Goal: Task Accomplishment & Management: Manage account settings

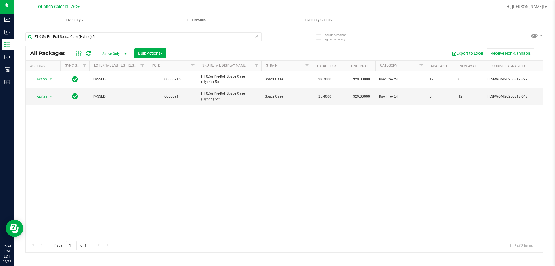
click at [135, 127] on div "Action Action Adjust qty Create package Edit attributes Global inventory Locate…" at bounding box center [285, 154] width 518 height 167
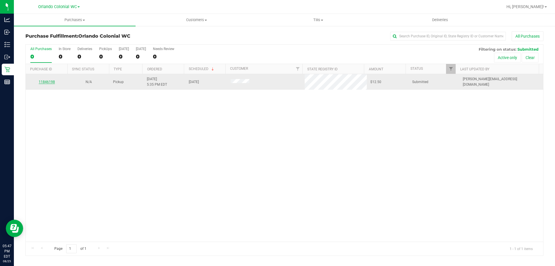
click at [52, 81] on link "11846198" at bounding box center [47, 82] width 16 height 4
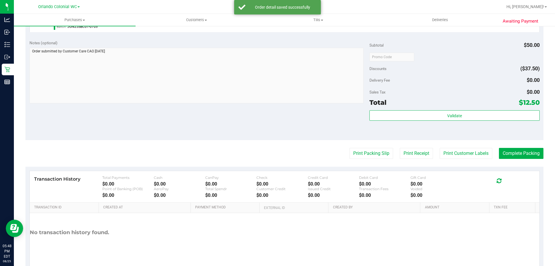
scroll to position [207, 0]
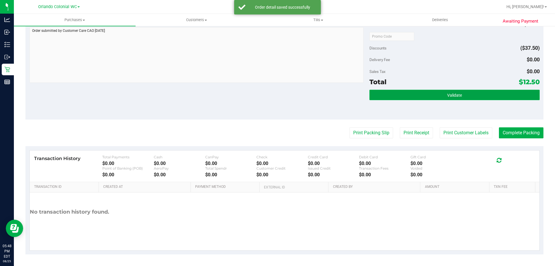
click at [404, 90] on button "Validate" at bounding box center [455, 95] width 170 height 10
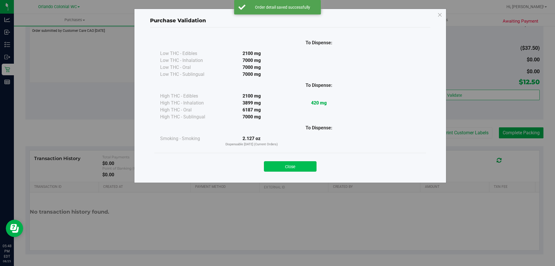
click at [307, 163] on button "Close" at bounding box center [290, 166] width 53 height 10
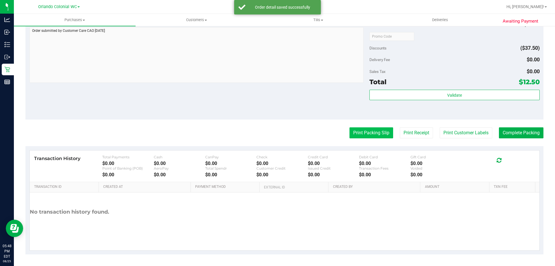
click at [376, 138] on button "Print Packing Slip" at bounding box center [372, 132] width 44 height 11
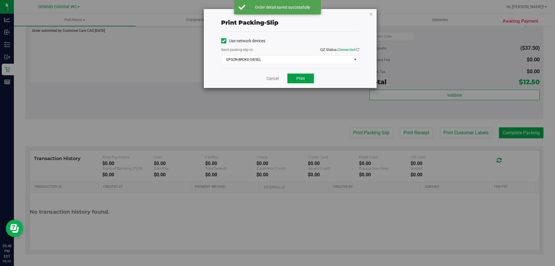
click at [291, 74] on button "Print" at bounding box center [301, 78] width 27 height 10
click at [273, 80] on link "Cancel" at bounding box center [273, 79] width 12 height 6
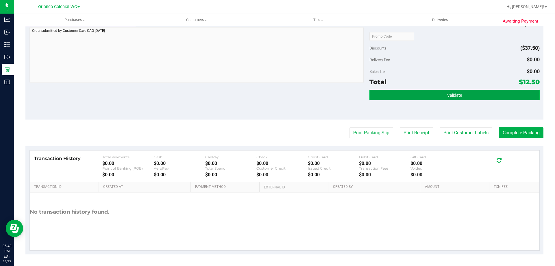
click at [396, 96] on button "Validate" at bounding box center [455, 95] width 170 height 10
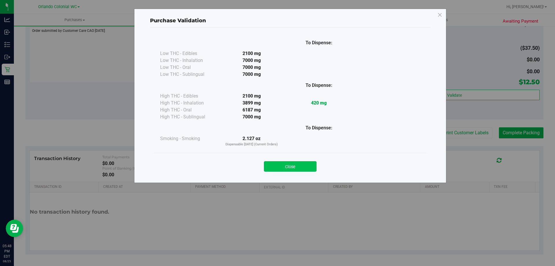
click at [297, 170] on button "Close" at bounding box center [290, 166] width 53 height 10
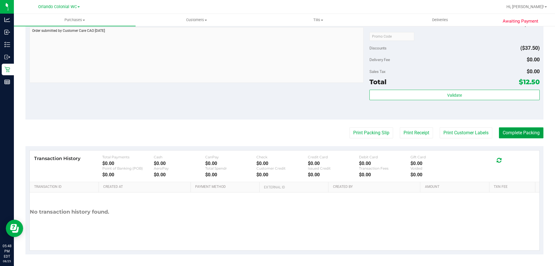
click at [510, 130] on button "Complete Packing" at bounding box center [521, 132] width 45 height 11
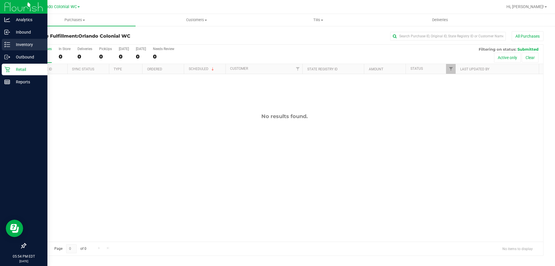
click at [20, 39] on div "Inventory" at bounding box center [25, 45] width 46 height 12
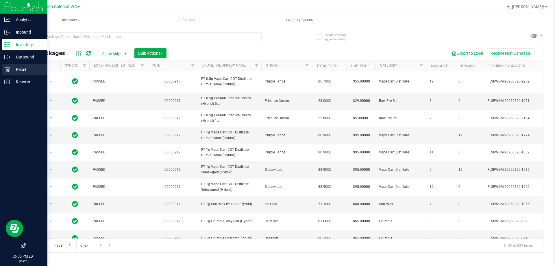
click at [10, 65] on div "Retail" at bounding box center [25, 70] width 46 height 12
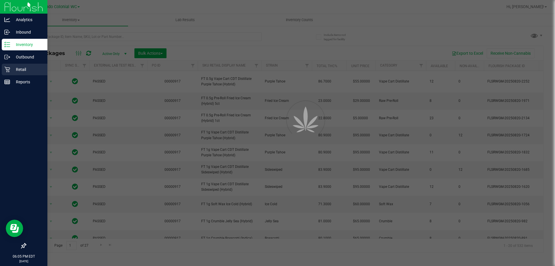
click at [10, 65] on div "Retail" at bounding box center [25, 70] width 46 height 12
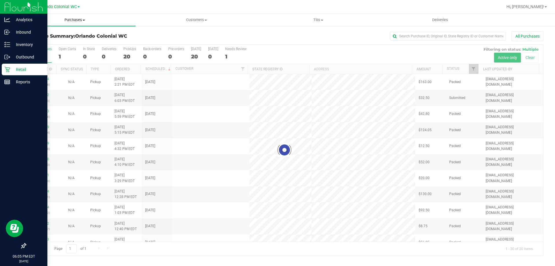
click at [64, 17] on uib-tab-heading "Purchases Summary of purchases Fulfillment All purchases" at bounding box center [75, 20] width 122 height 12
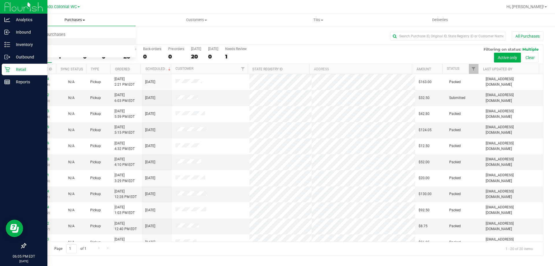
click at [57, 42] on li "Fulfillment" at bounding box center [75, 41] width 122 height 7
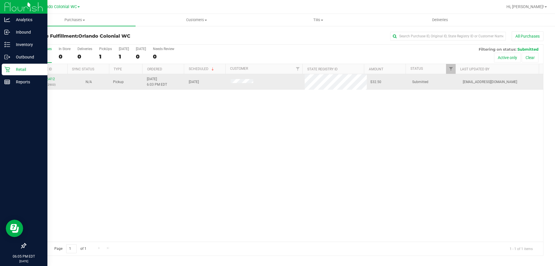
click at [45, 77] on div "11846412 (317202903)" at bounding box center [46, 81] width 35 height 11
click at [45, 78] on link "11846412" at bounding box center [47, 79] width 16 height 4
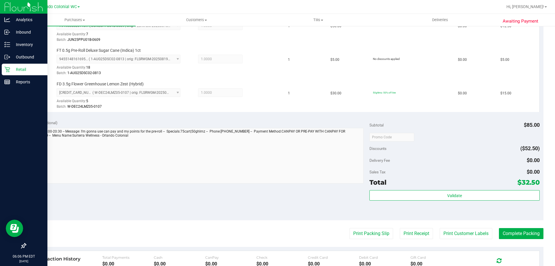
scroll to position [185, 0]
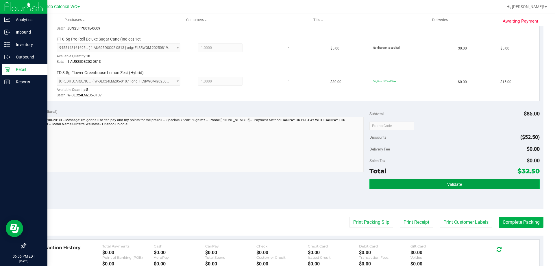
click at [419, 185] on button "Validate" at bounding box center [455, 184] width 170 height 10
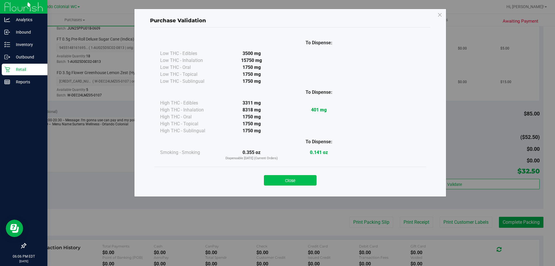
click at [297, 182] on button "Close" at bounding box center [290, 180] width 53 height 10
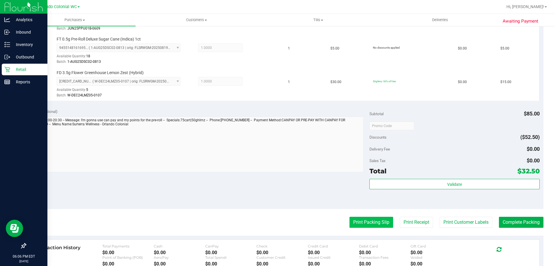
click at [363, 223] on button "Print Packing Slip" at bounding box center [372, 222] width 44 height 11
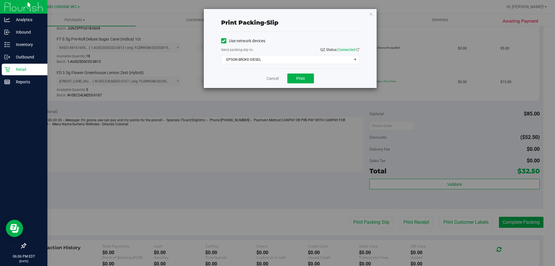
click at [308, 89] on div "Print packing-slip Use network devices Send packing-slip to: QZ Status: Connect…" at bounding box center [280, 133] width 560 height 266
click at [303, 74] on button "Print" at bounding box center [301, 78] width 27 height 10
click at [280, 70] on div "Cancel Print" at bounding box center [290, 78] width 138 height 19
click at [275, 80] on link "Cancel" at bounding box center [273, 79] width 12 height 6
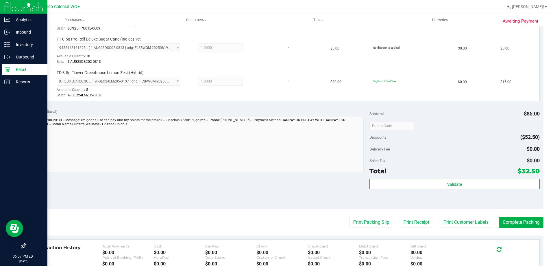
click at [459, 189] on div "Validate" at bounding box center [455, 184] width 170 height 11
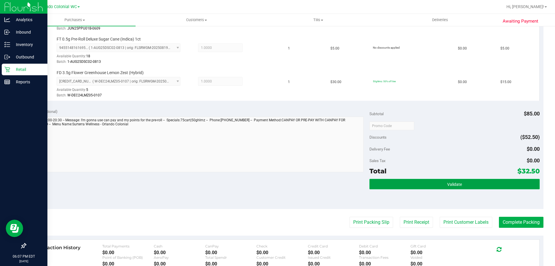
click at [460, 187] on button "Validate" at bounding box center [455, 184] width 170 height 10
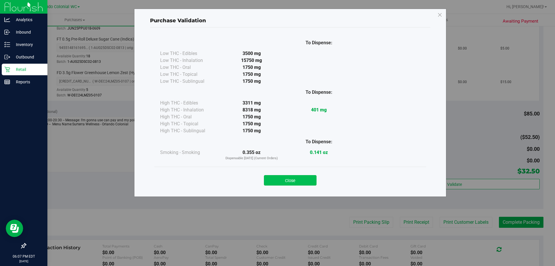
drag, startPoint x: 260, startPoint y: 183, endPoint x: 302, endPoint y: 182, distance: 41.4
click at [272, 183] on div "Close" at bounding box center [290, 178] width 263 height 14
click at [304, 182] on button "Close" at bounding box center [290, 180] width 53 height 10
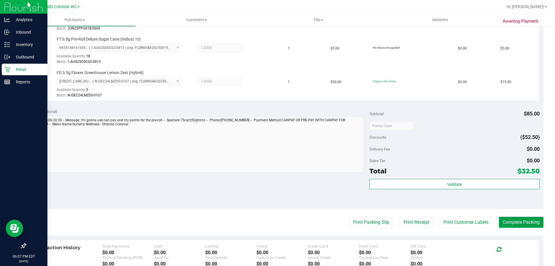
click at [511, 225] on button "Complete Packing" at bounding box center [521, 222] width 45 height 11
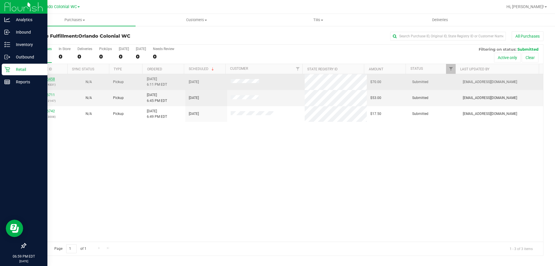
click at [45, 79] on link "11846458" at bounding box center [47, 79] width 16 height 4
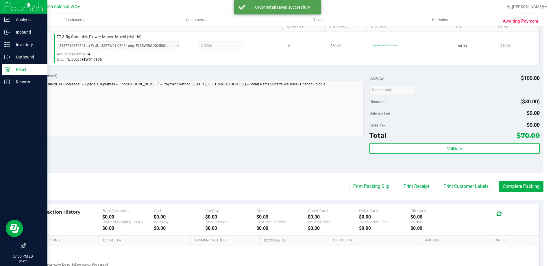
scroll to position [155, 0]
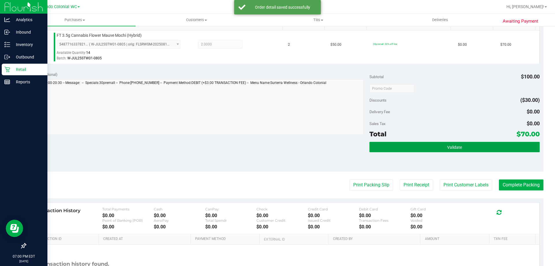
click at [444, 142] on button "Validate" at bounding box center [455, 147] width 170 height 10
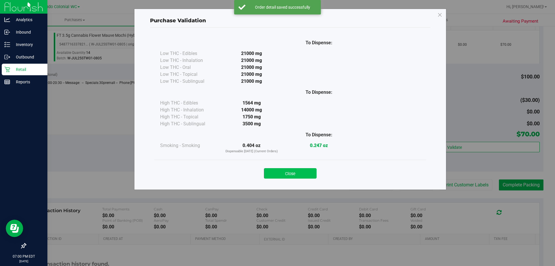
click at [294, 168] on button "Close" at bounding box center [290, 173] width 53 height 10
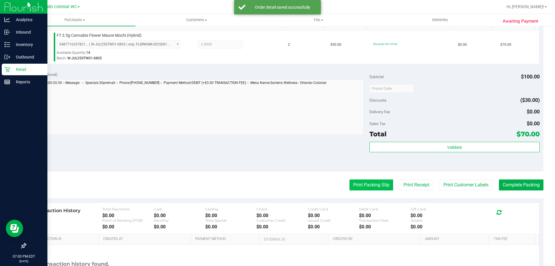
click at [371, 181] on button "Print Packing Slip" at bounding box center [372, 184] width 44 height 11
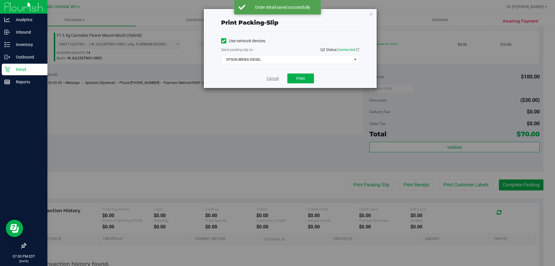
click at [272, 80] on link "Cancel" at bounding box center [273, 79] width 12 height 6
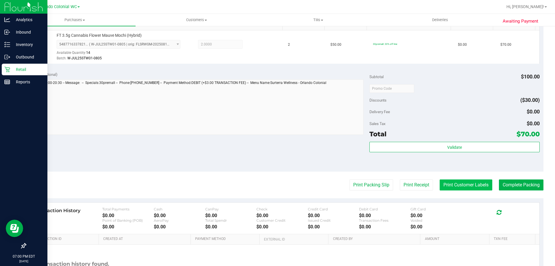
click at [459, 185] on button "Print Customer Labels" at bounding box center [466, 184] width 53 height 11
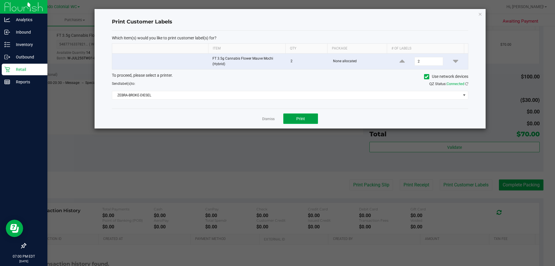
click at [301, 120] on span "Print" at bounding box center [301, 118] width 9 height 5
click at [265, 120] on link "Dismiss" at bounding box center [268, 119] width 12 height 5
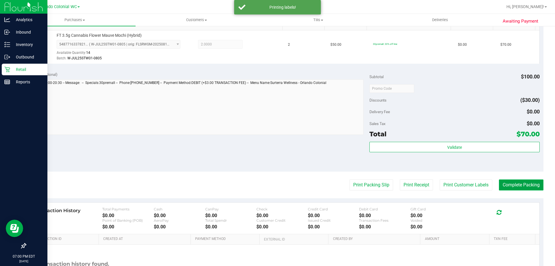
click at [509, 188] on button "Complete Packing" at bounding box center [521, 184] width 45 height 11
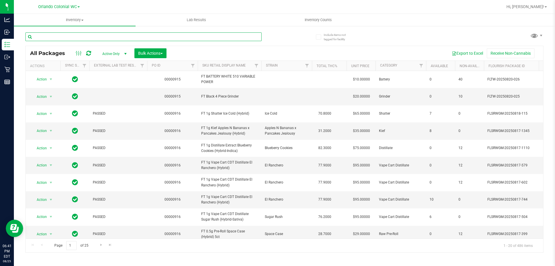
click at [96, 39] on input "text" at bounding box center [143, 36] width 236 height 9
paste input "SW 0.3g Vape Pen Distillate Relief (1:9 CBD:THC)"
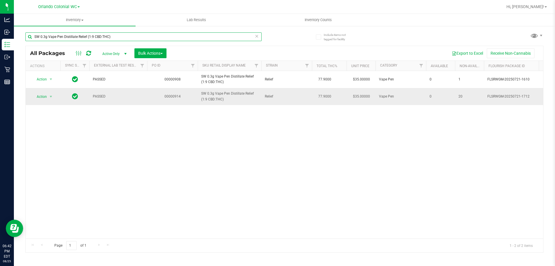
type input "SW 0.3g Vape Pen Distillate Relief (1:9 CBD:THC)"
click at [43, 98] on span "Action" at bounding box center [40, 97] width 16 height 8
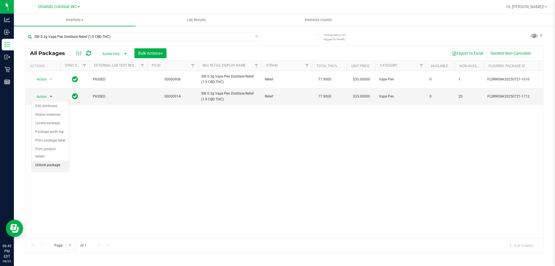
click at [54, 161] on li "Unlock package" at bounding box center [50, 165] width 37 height 9
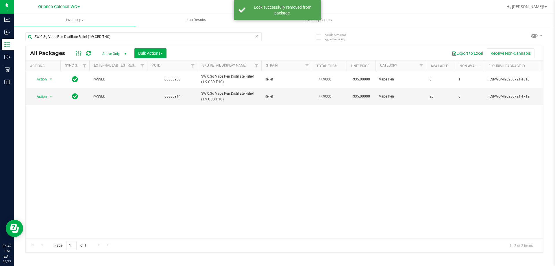
click at [235, 151] on div "Action Action Adjust qty Create package Edit attributes Global inventory Locate…" at bounding box center [285, 154] width 518 height 167
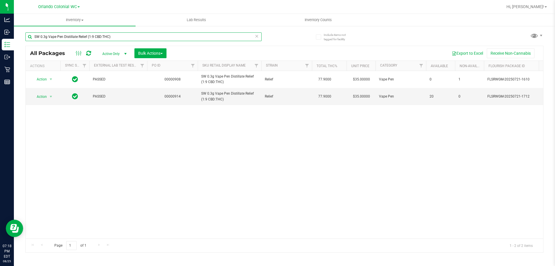
drag, startPoint x: 146, startPoint y: 39, endPoint x: 244, endPoint y: 38, distance: 98.7
click at [146, 39] on input "SW 0.3g Vape Pen Distillate Relief (1:9 CBD:THC)" at bounding box center [143, 36] width 236 height 9
click at [256, 36] on icon at bounding box center [257, 35] width 4 height 7
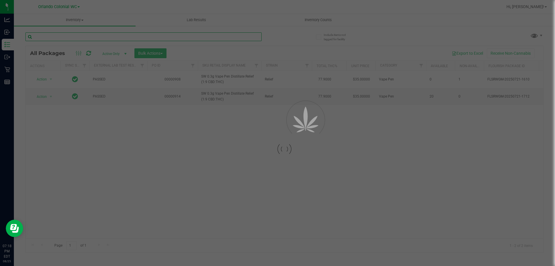
click at [244, 38] on input "text" at bounding box center [143, 36] width 236 height 9
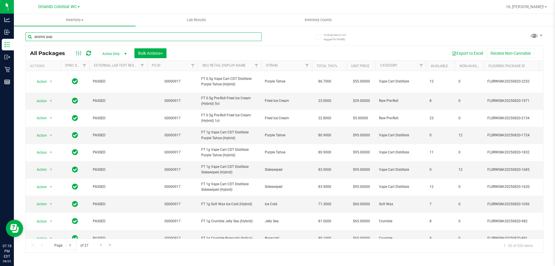
type input "atomic pop"
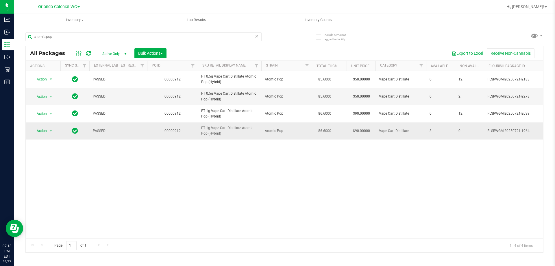
click at [233, 129] on span "FT 1g Vape Cart Distillate Atomic Pop (Hybrid)" at bounding box center [229, 130] width 57 height 11
click at [233, 128] on span "FT 1g Vape Cart Distillate Atomic Pop (Hybrid)" at bounding box center [229, 130] width 57 height 11
copy tr "FT 1g Vape Cart Distillate Atomic Pop (Hybrid)"
drag, startPoint x: 230, startPoint y: 167, endPoint x: 196, endPoint y: 160, distance: 34.4
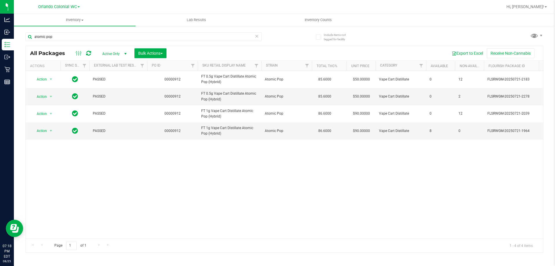
click at [229, 167] on div "Action Action Edit attributes Global inventory Locate package Package audit log…" at bounding box center [285, 154] width 518 height 167
click at [205, 98] on span "FT 0.5g Vape Cart Distillate Atomic Pop (Hybrid)" at bounding box center [229, 96] width 57 height 11
click at [315, 207] on div "Action Action Edit attributes Global inventory Locate package Package audit log…" at bounding box center [285, 154] width 518 height 167
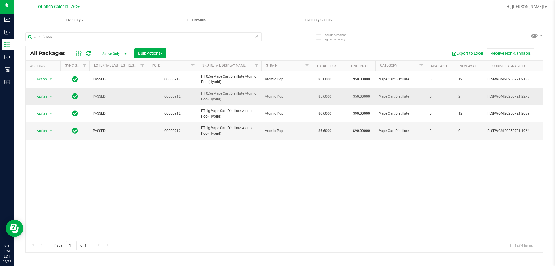
click at [218, 100] on span "FT 0.5g Vape Cart Distillate Atomic Pop (Hybrid)" at bounding box center [229, 96] width 57 height 11
drag, startPoint x: 221, startPoint y: 163, endPoint x: 209, endPoint y: 129, distance: 36.0
click at [220, 163] on div "Action Action Edit attributes Global inventory Locate package Package audit log…" at bounding box center [285, 154] width 518 height 167
click at [209, 128] on span "FT 1g Vape Cart Distillate Atomic Pop (Hybrid)" at bounding box center [229, 130] width 57 height 11
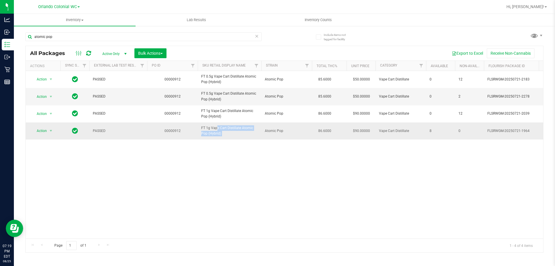
click at [209, 128] on span "FT 1g Vape Cart Distillate Atomic Pop (Hybrid)" at bounding box center [229, 130] width 57 height 11
drag, startPoint x: 206, startPoint y: 128, endPoint x: 184, endPoint y: 194, distance: 68.8
click at [184, 194] on div "Action Action Edit attributes Global inventory Locate package Package audit log…" at bounding box center [285, 154] width 518 height 167
click at [208, 95] on span "FT 0.5g Vape Cart Distillate Atomic Pop (Hybrid)" at bounding box center [229, 96] width 57 height 11
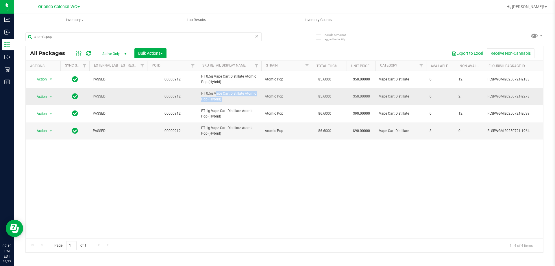
click at [208, 95] on span "FT 0.5g Vape Cart Distillate Atomic Pop (Hybrid)" at bounding box center [229, 96] width 57 height 11
copy tr "FT 0.5g Vape Cart Distillate Atomic Pop (Hybrid)"
click at [210, 152] on div "Action Action Edit attributes Global inventory Locate package Package audit log…" at bounding box center [285, 154] width 518 height 167
click at [259, 35] on input "atomic pop" at bounding box center [143, 36] width 236 height 9
click at [250, 35] on input "atomic pop" at bounding box center [143, 36] width 236 height 9
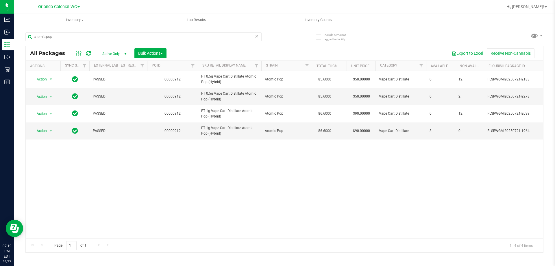
click at [257, 35] on icon at bounding box center [257, 35] width 4 height 7
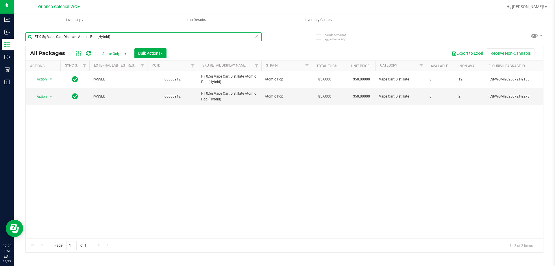
type input "FT 0.5g Vape Cart Distillate Atomic Pop (Hybrid)"
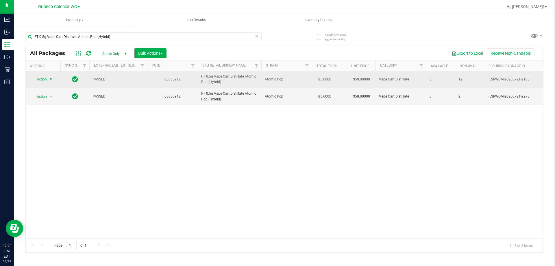
click at [49, 79] on span "select" at bounding box center [51, 79] width 5 height 5
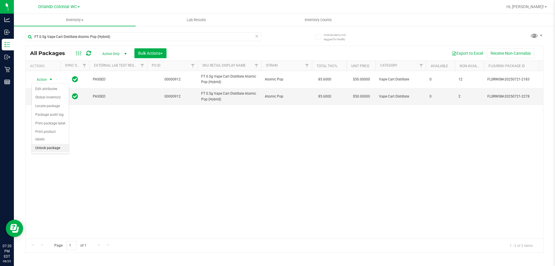
click at [56, 144] on li "Unlock package" at bounding box center [50, 148] width 37 height 9
